Goal: Find specific page/section: Find specific page/section

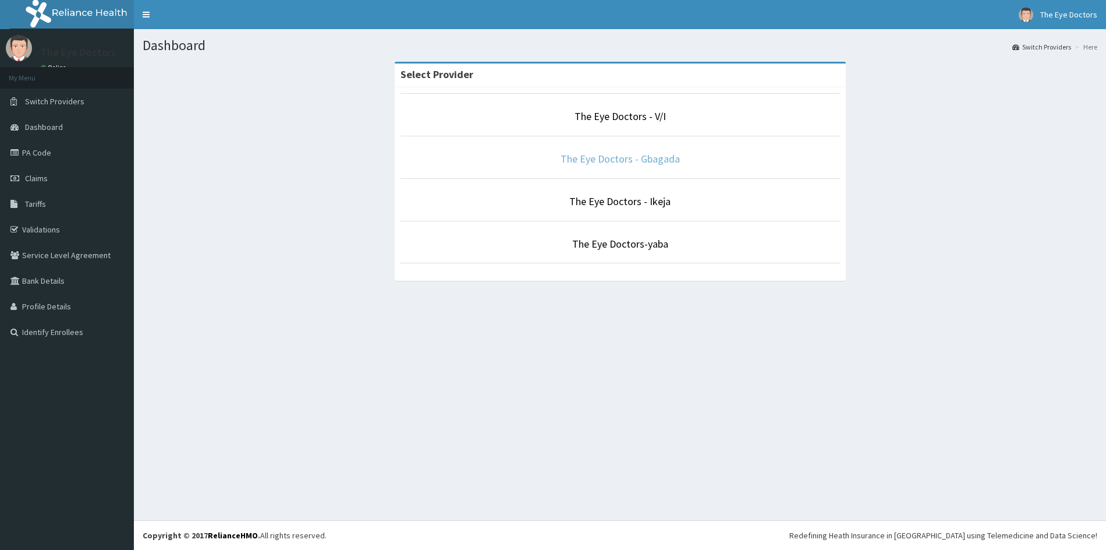
click at [583, 159] on link "The Eye Doctors - Gbagada" at bounding box center [620, 158] width 119 height 13
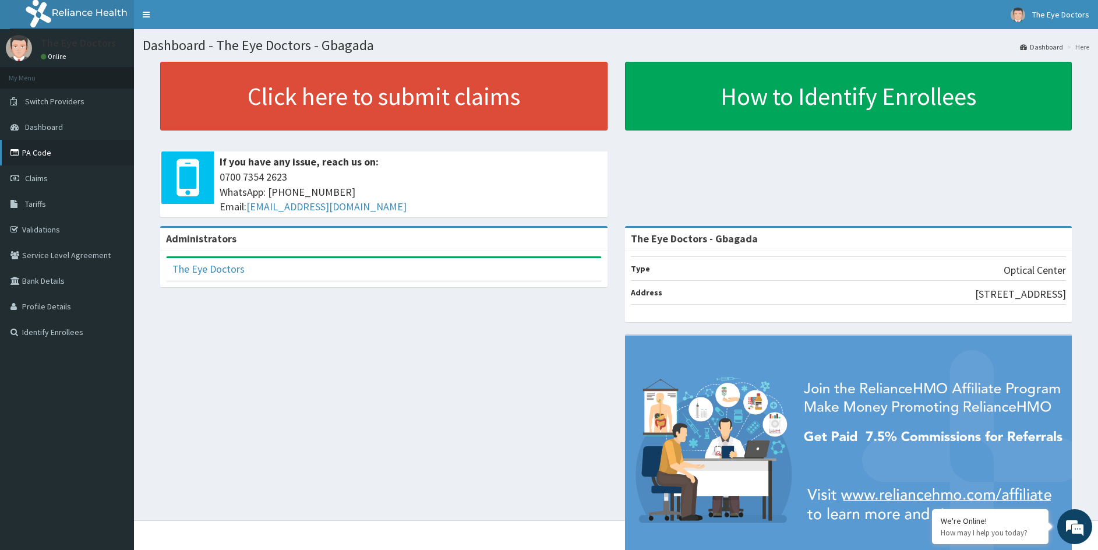
click at [35, 150] on link "PA Code" at bounding box center [67, 153] width 134 height 26
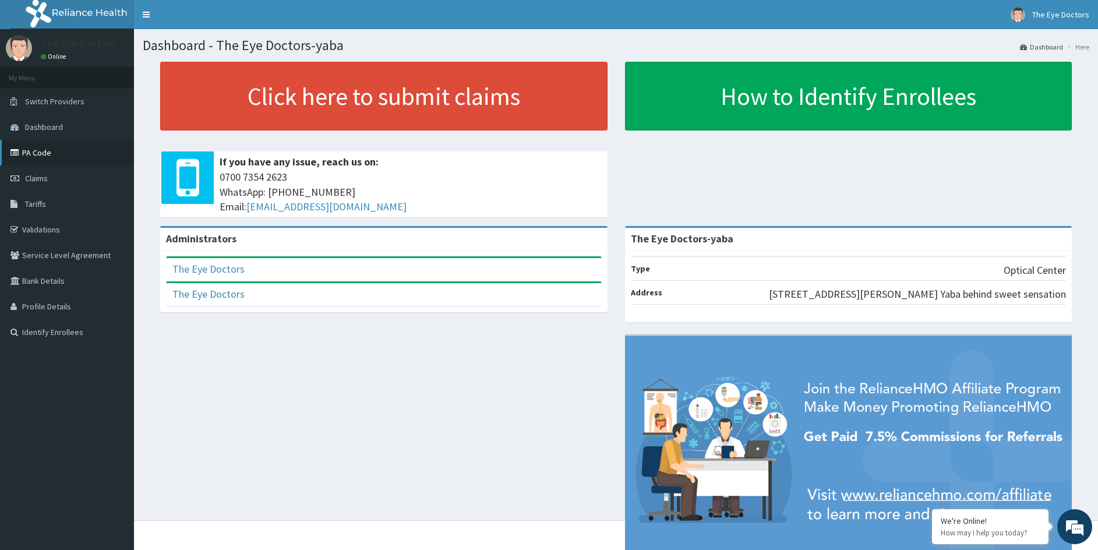
click at [45, 156] on link "PA Code" at bounding box center [67, 153] width 134 height 26
